Goal: Transaction & Acquisition: Purchase product/service

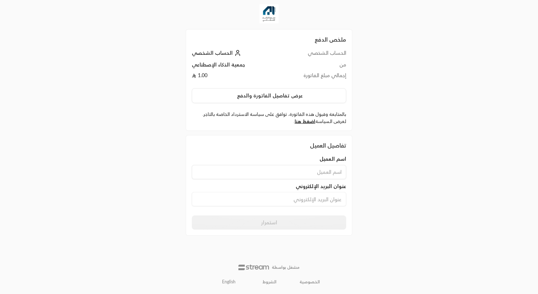
click at [310, 173] on input at bounding box center [269, 172] width 155 height 14
type input "[PERSON_NAME]"
click at [308, 202] on input at bounding box center [269, 199] width 155 height 14
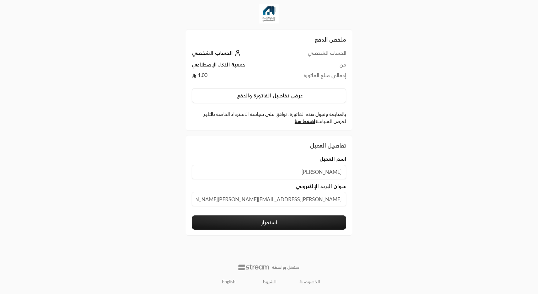
type input "[PERSON_NAME][EMAIL_ADDRESS][PERSON_NAME][DOMAIN_NAME]"
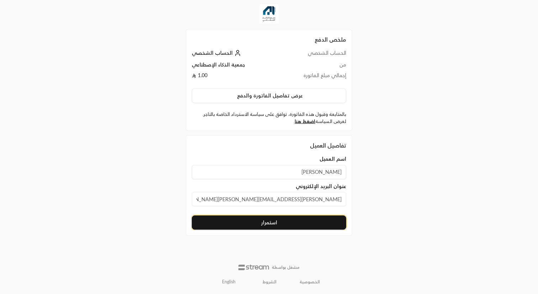
click at [274, 224] on button "استمرار" at bounding box center [269, 223] width 155 height 14
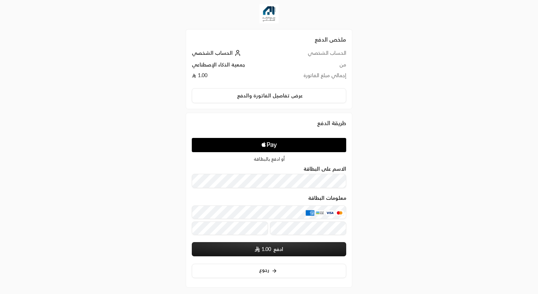
click at [285, 143] on icon "Apple Logo" at bounding box center [269, 145] width 73 height 13
